Goal: Information Seeking & Learning: Find specific fact

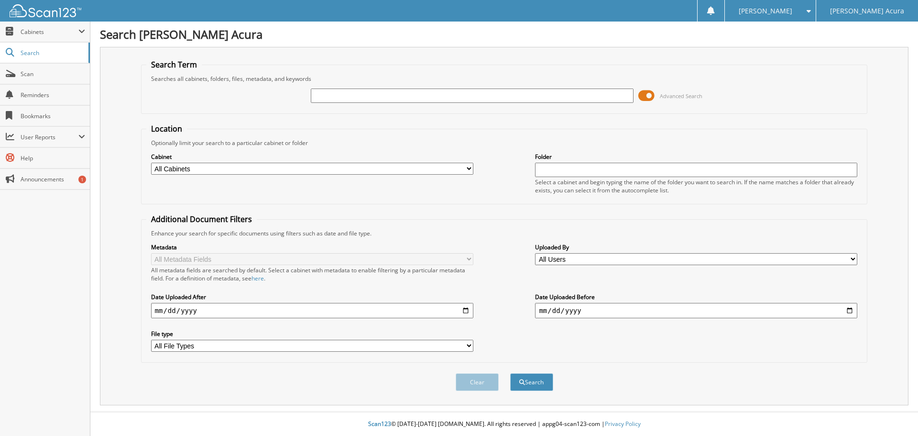
click at [388, 91] on input "text" at bounding box center [472, 95] width 322 height 14
type input "N14364B"
click at [510, 373] on button "Search" at bounding box center [531, 382] width 43 height 18
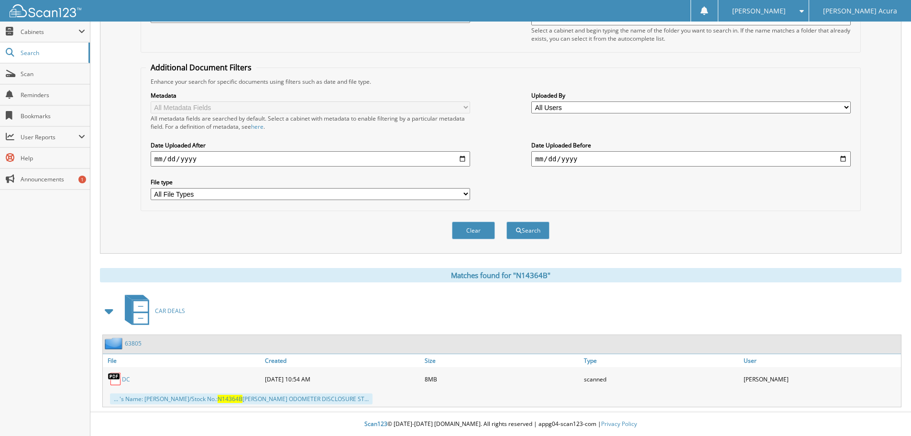
click at [129, 377] on link "DC" at bounding box center [126, 379] width 8 height 8
